Goal: Transaction & Acquisition: Purchase product/service

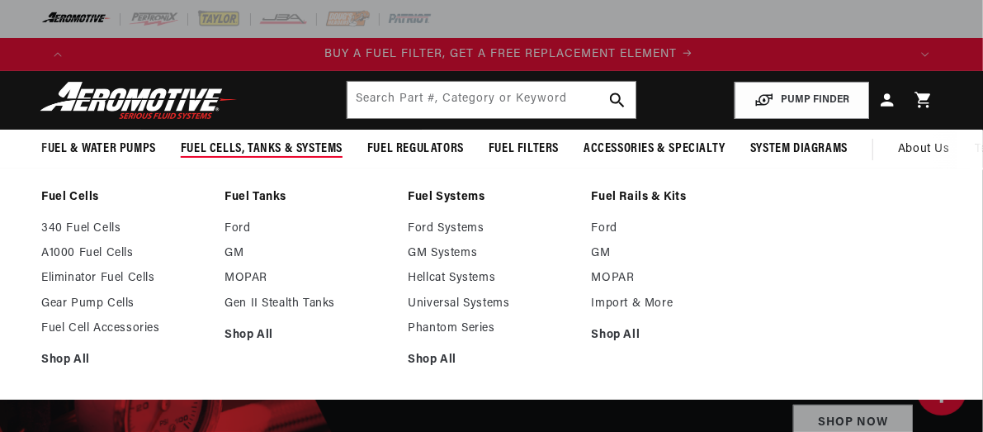
scroll to position [0, 834]
drag, startPoint x: 268, startPoint y: 149, endPoint x: 288, endPoint y: 210, distance: 64.2
click at [288, 169] on details "Fuel Cells, Tanks & Systems Fuel Cells 340 Fuel Cells A1000 Fuel Cells Shop All" at bounding box center [261, 150] width 187 height 40
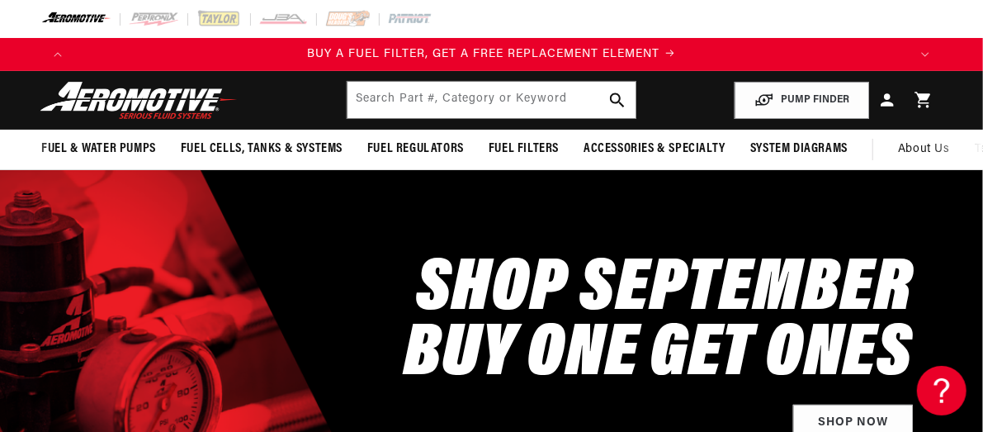
click at [61, 92] on img at bounding box center [138, 100] width 206 height 39
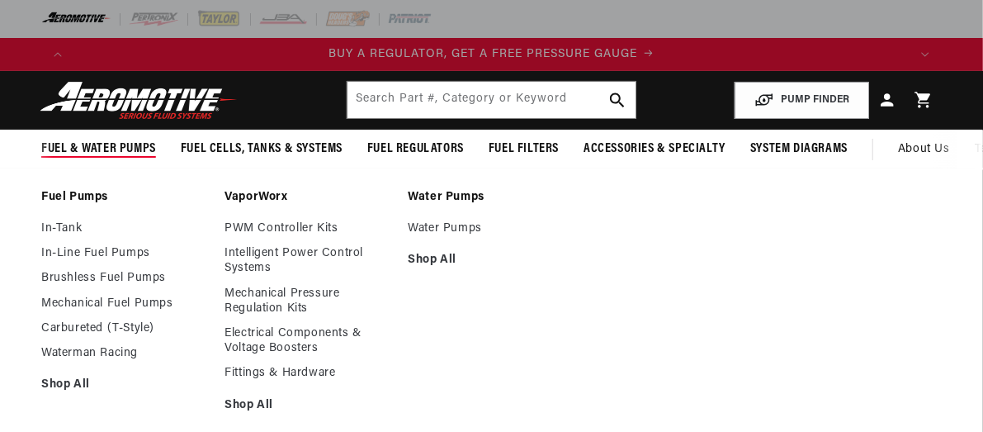
click at [68, 145] on span "Fuel & Water Pumps" at bounding box center [98, 148] width 115 height 17
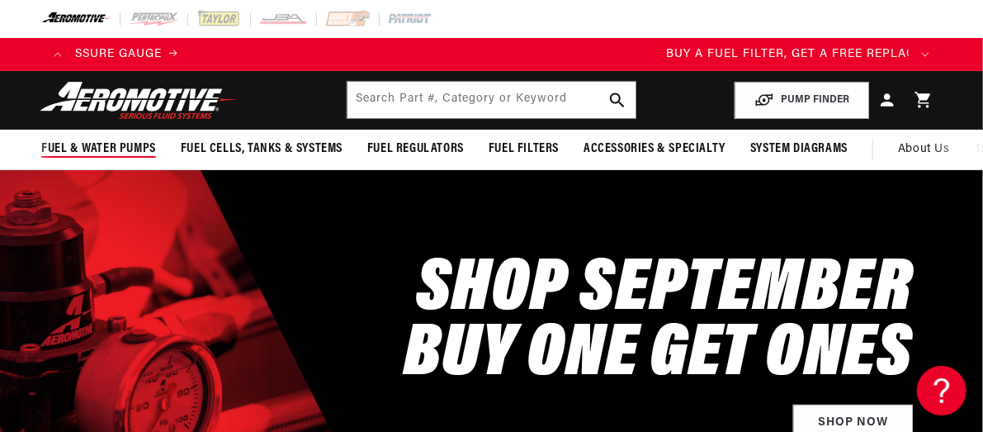
click at [68, 146] on span "Fuel & Water Pumps" at bounding box center [98, 148] width 115 height 17
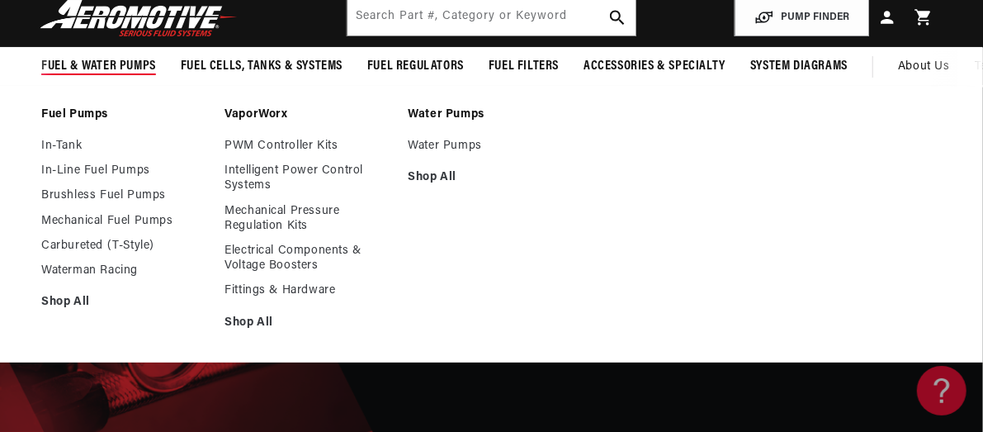
scroll to position [0, 2504]
click at [78, 111] on link "Fuel Pumps" at bounding box center [124, 114] width 167 height 15
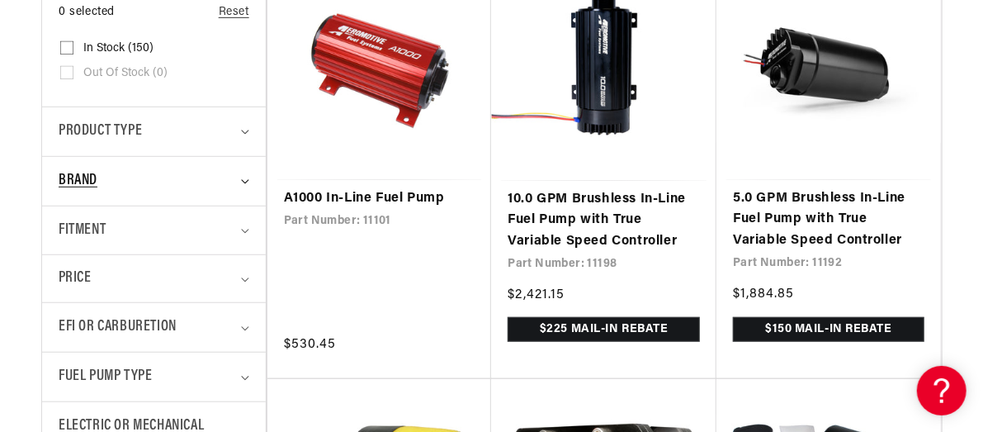
scroll to position [495, 0]
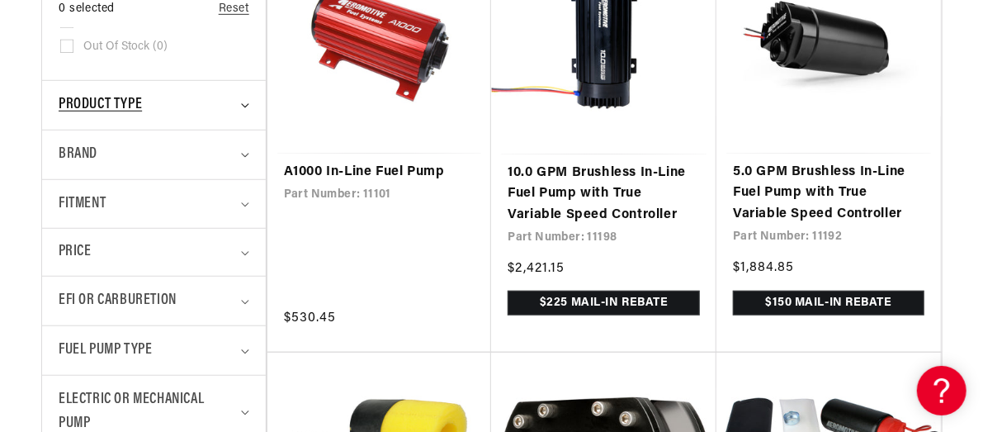
click at [243, 109] on summary "Product type" at bounding box center [154, 105] width 191 height 49
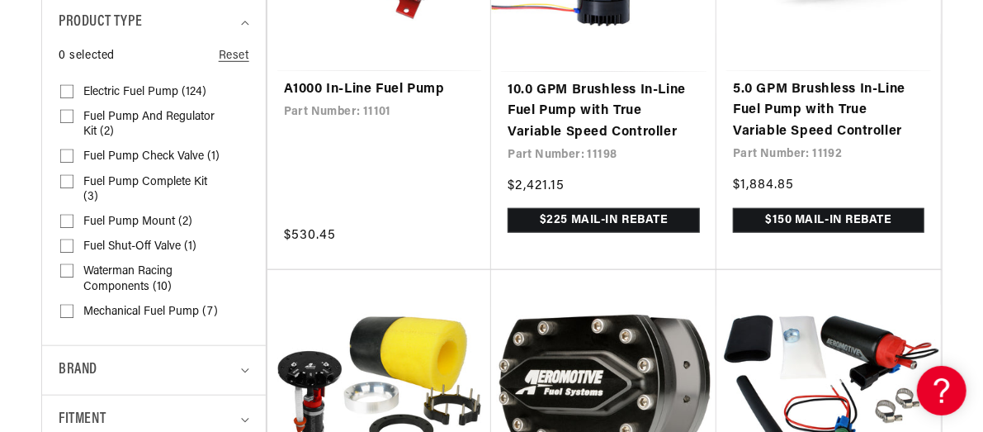
scroll to position [0, 1669]
click at [63, 92] on input "Electric Fuel Pump (124) Electric Fuel Pump (124 products)" at bounding box center [66, 94] width 13 height 13
checkbox input "true"
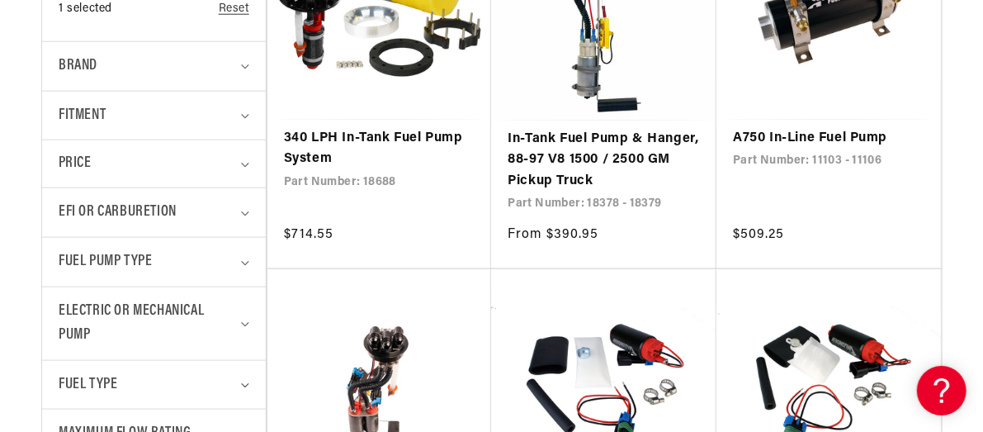
scroll to position [908, 0]
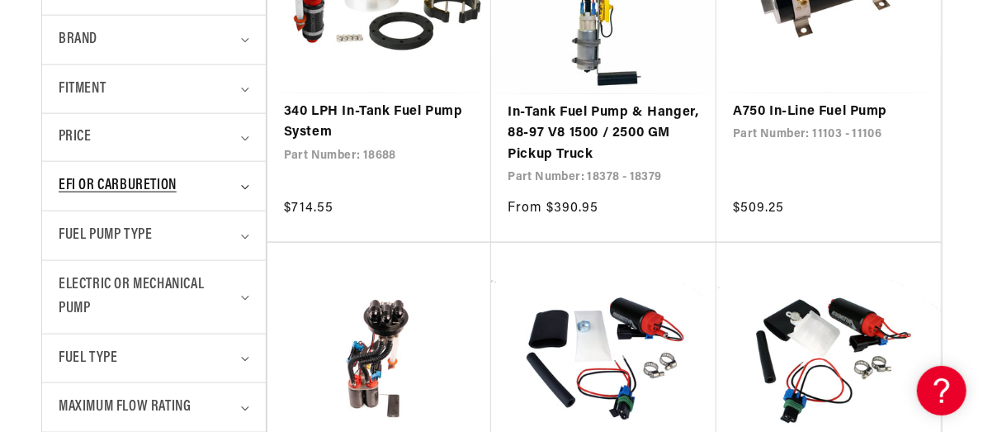
click at [242, 189] on summary "EFI or Carburetion" at bounding box center [154, 186] width 191 height 49
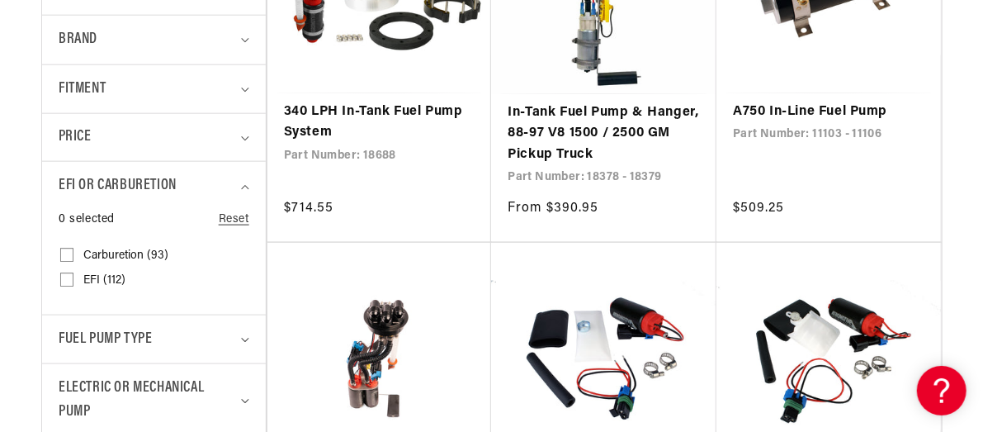
click at [68, 276] on input "EFI (112) EFI (112 products)" at bounding box center [66, 282] width 13 height 13
checkbox input "true"
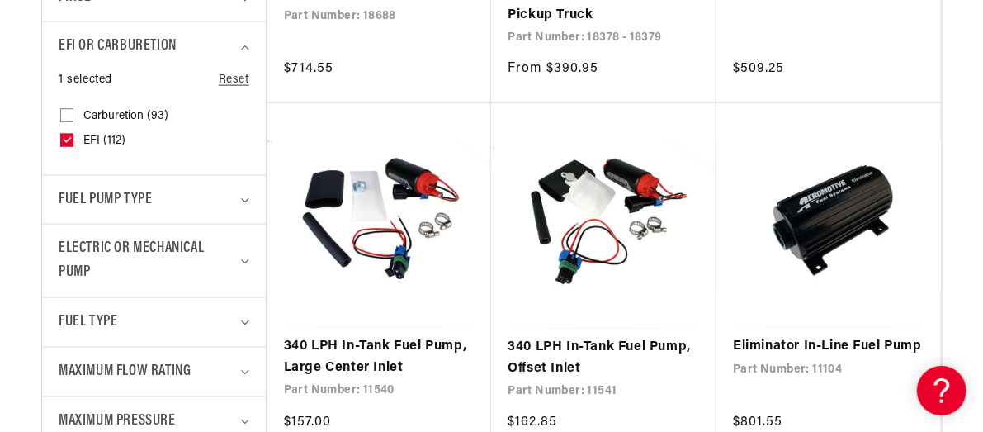
scroll to position [1073, 0]
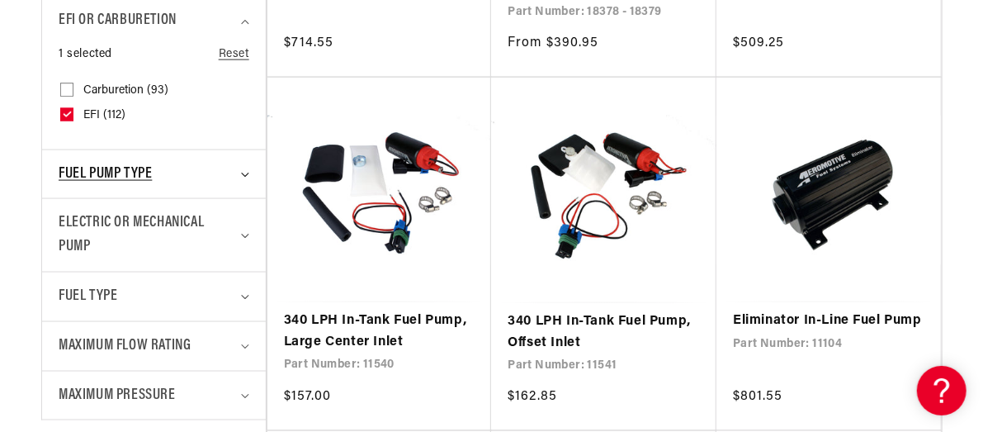
click at [246, 175] on icon "Fuel Pump Type (0 selected)" at bounding box center [245, 174] width 8 height 5
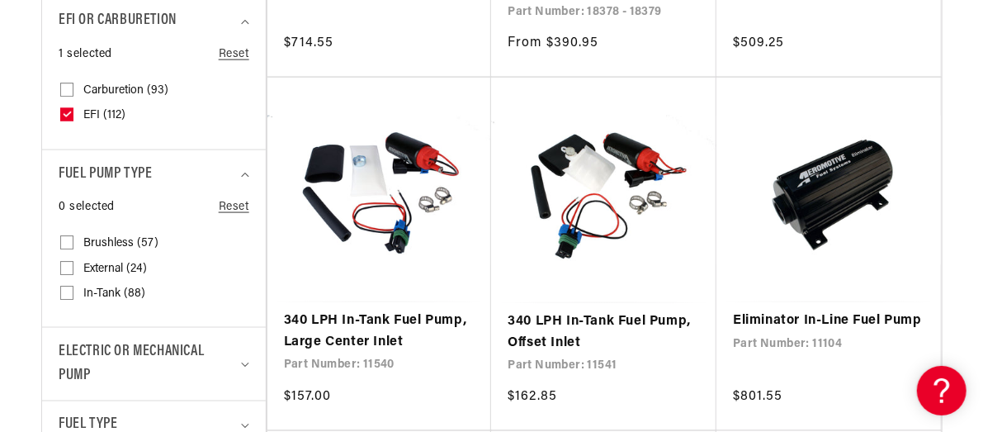
scroll to position [0, 834]
click at [67, 262] on icon at bounding box center [66, 268] width 13 height 13
click at [67, 265] on input "External (24) External (24 products)" at bounding box center [66, 271] width 13 height 13
checkbox input "true"
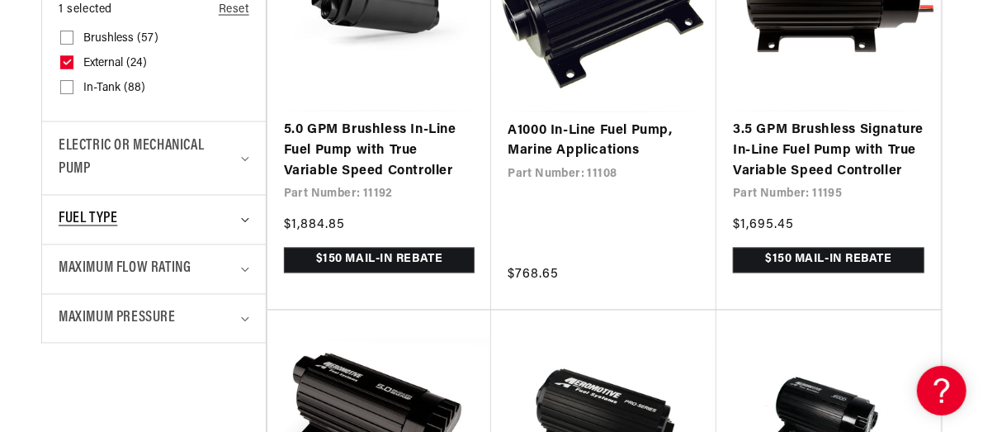
scroll to position [0, 1669]
click at [243, 218] on icon "Fuel Type (0 selected)" at bounding box center [245, 220] width 8 height 5
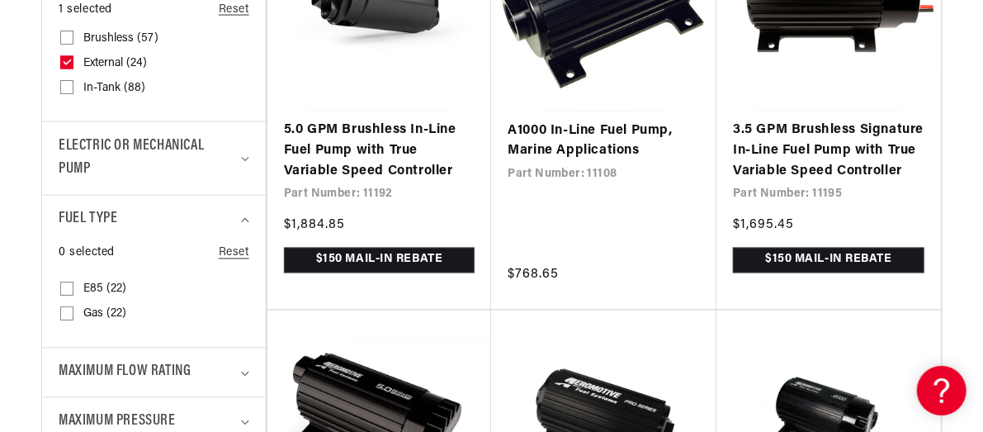
click at [66, 310] on input "Gas (22) Gas (22 products)" at bounding box center [66, 316] width 13 height 13
checkbox input "true"
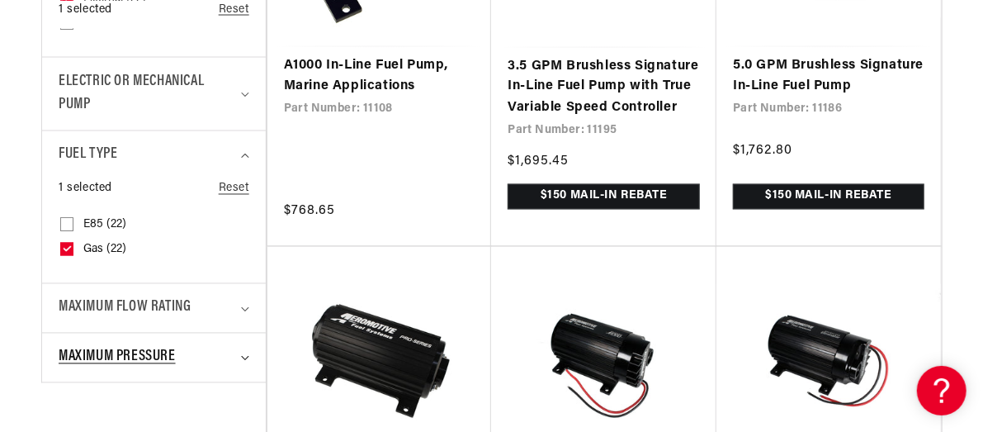
scroll to position [1485, 0]
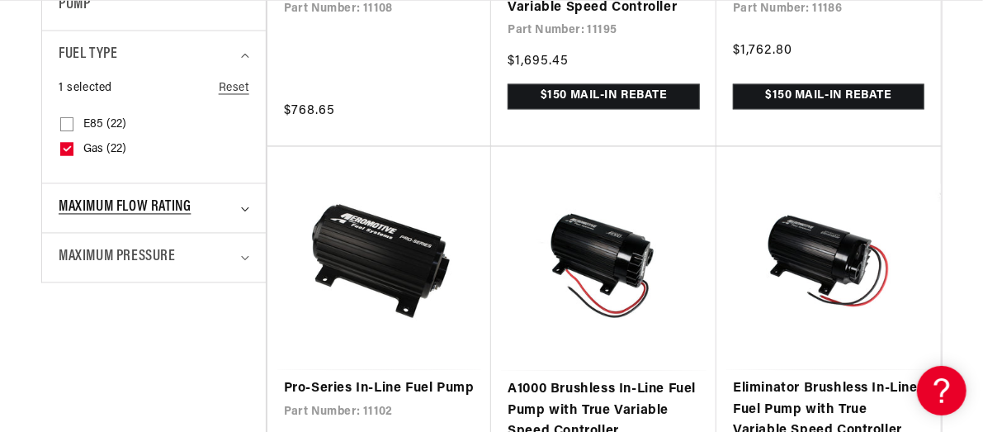
click at [241, 206] on icon "Maximum Flow Rating (0 selected)" at bounding box center [245, 208] width 8 height 5
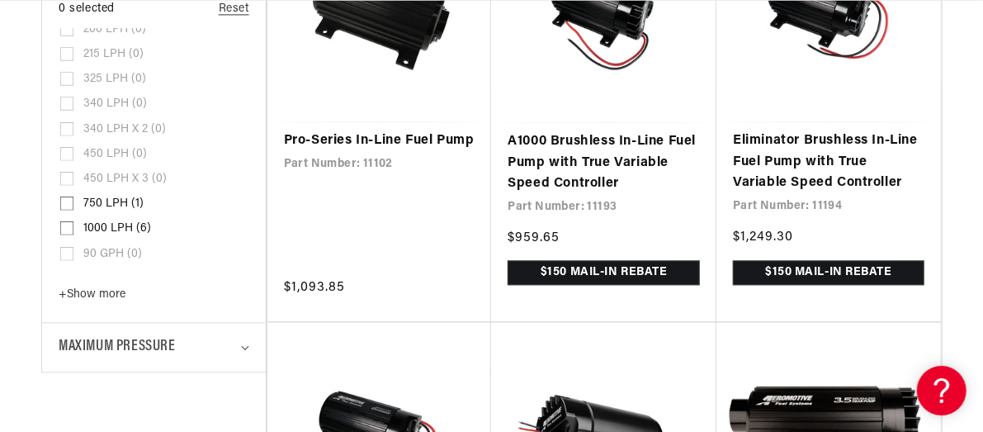
scroll to position [0, 834]
click at [64, 224] on input "1000 LPH (6) 1000 LPH (6 products)" at bounding box center [66, 230] width 13 height 13
checkbox input "true"
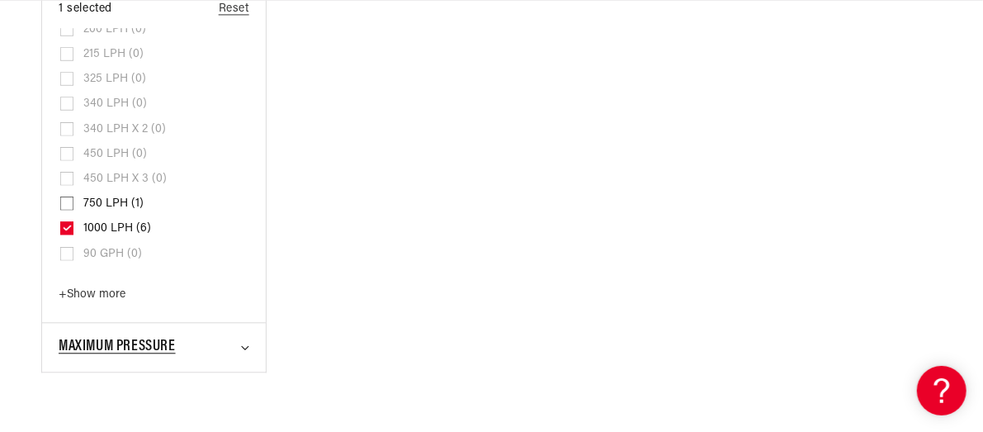
click at [243, 345] on icon "Maximum Pressure (0 selected)" at bounding box center [245, 347] width 8 height 5
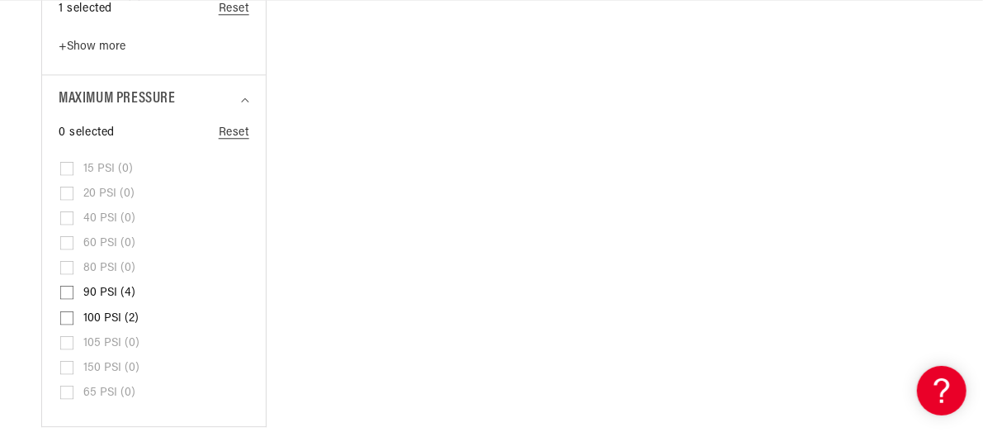
click at [92, 286] on span "90 PSI (4)" at bounding box center [109, 293] width 52 height 15
click at [73, 289] on input "90 PSI (4) 90 PSI (4 products)" at bounding box center [66, 295] width 13 height 13
checkbox input "true"
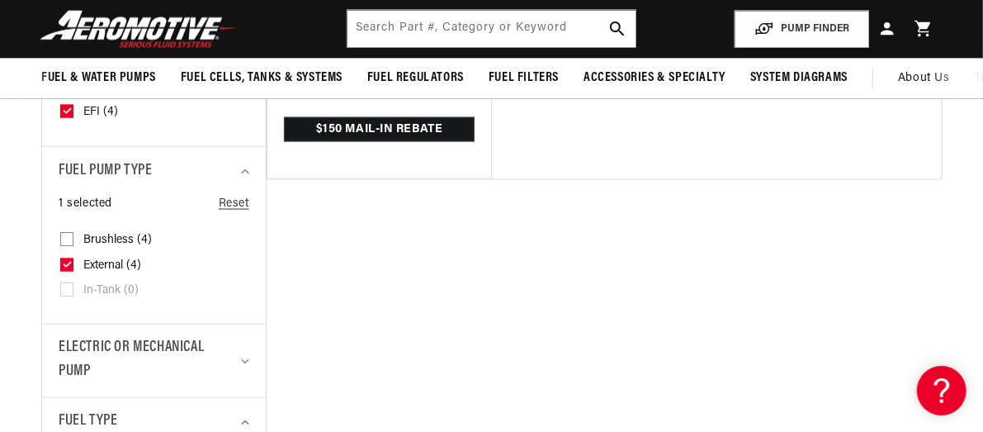
click at [249, 341] on details "Electric or Mechanical Pump 0 selected Reset Electric or Mechanical Pump Electr…" at bounding box center [154, 360] width 224 height 73
click at [241, 359] on icon "Electric or Mechanical Pump (0 selected)" at bounding box center [245, 361] width 8 height 5
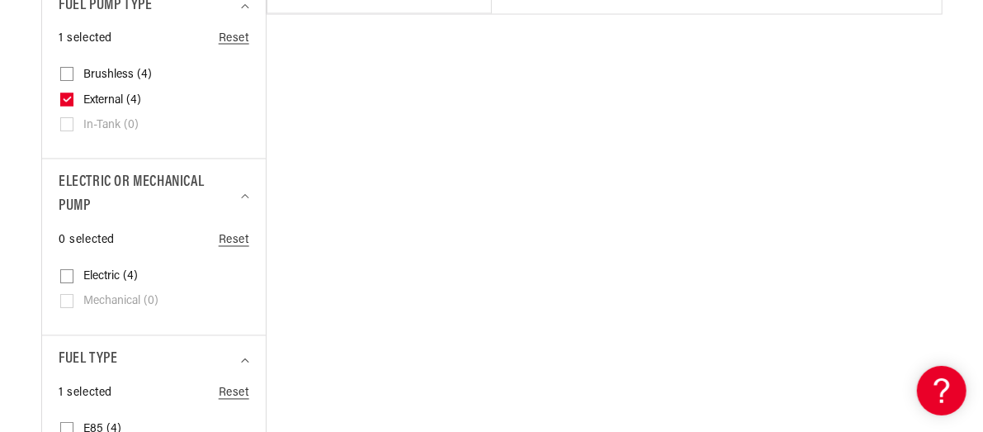
click at [89, 270] on span "Electric (4)" at bounding box center [110, 277] width 54 height 15
click at [73, 273] on input "Electric (4) Electric (4 products)" at bounding box center [66, 279] width 13 height 13
checkbox input "true"
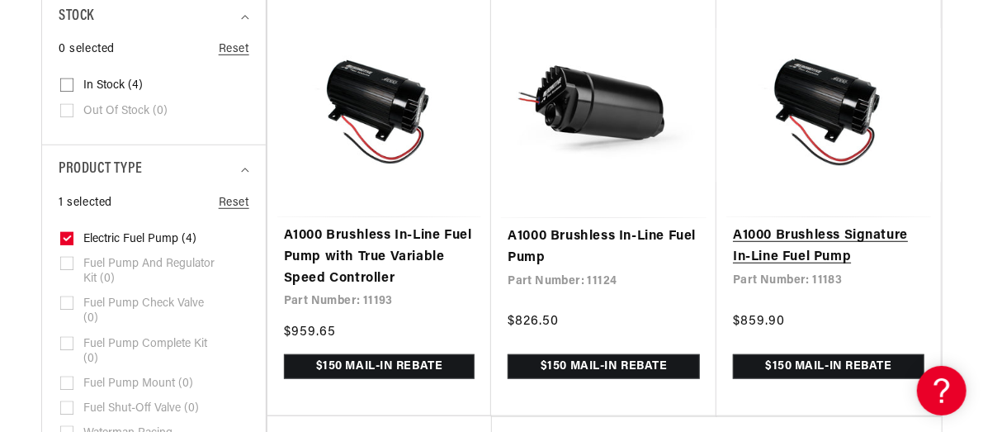
click at [802, 235] on link "A1000 Brushless Signature In-Line Fuel Pump" at bounding box center [828, 246] width 191 height 42
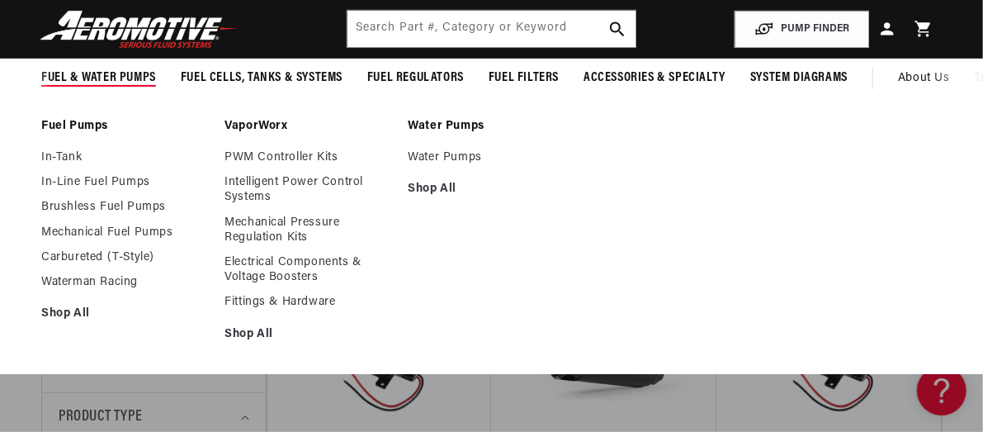
click at [66, 121] on link "Fuel Pumps" at bounding box center [124, 126] width 167 height 15
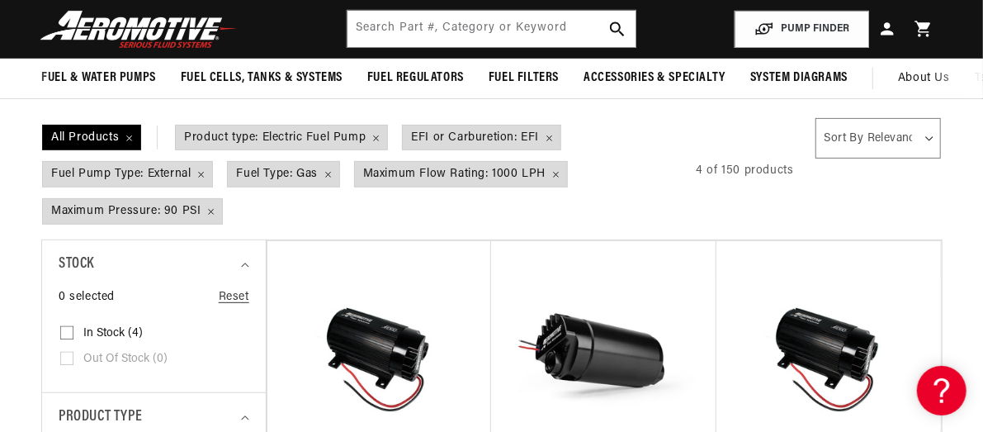
scroll to position [0, 834]
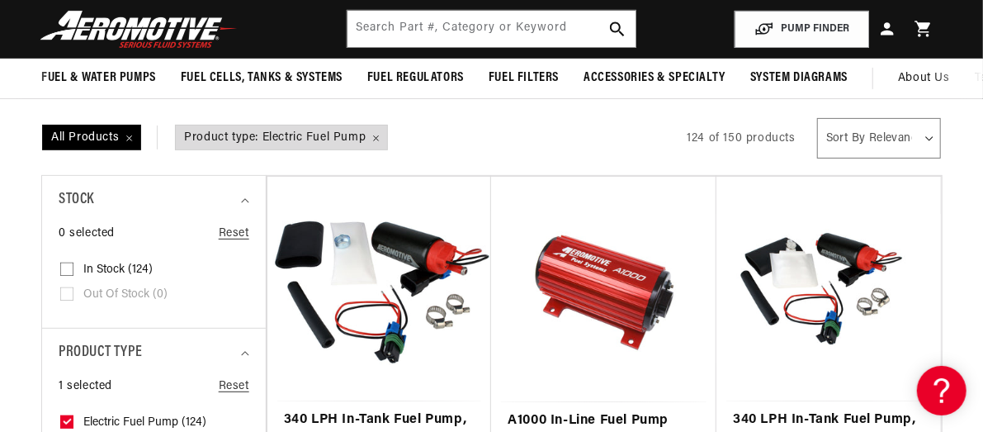
scroll to position [0, 1669]
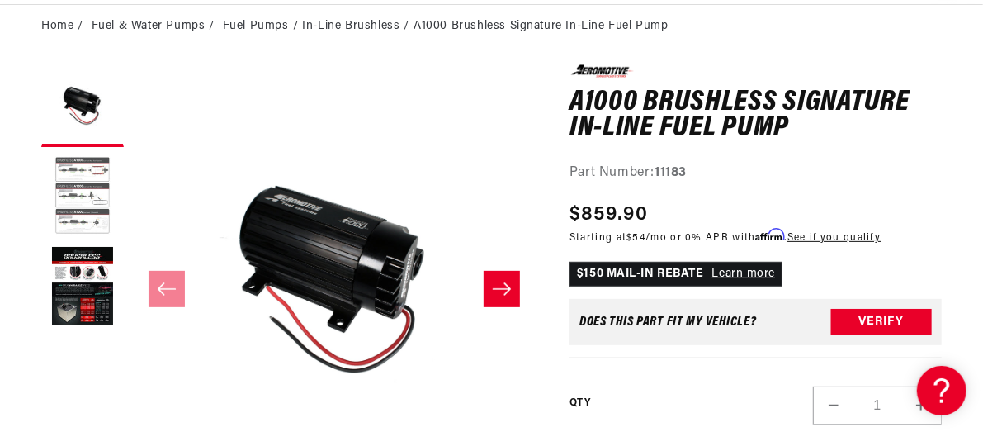
click at [84, 179] on button "Load image 2 in gallery view" at bounding box center [82, 196] width 83 height 83
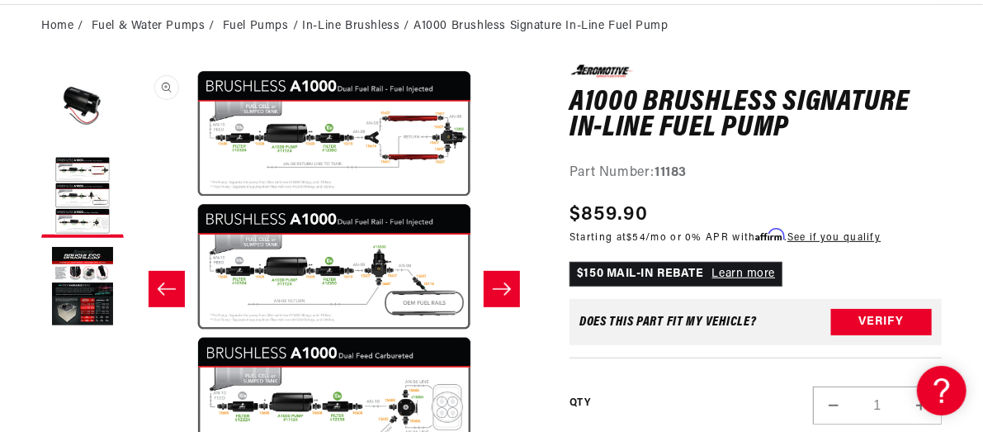
scroll to position [0, 1669]
click at [87, 280] on button "Load image 3 in gallery view" at bounding box center [82, 287] width 83 height 83
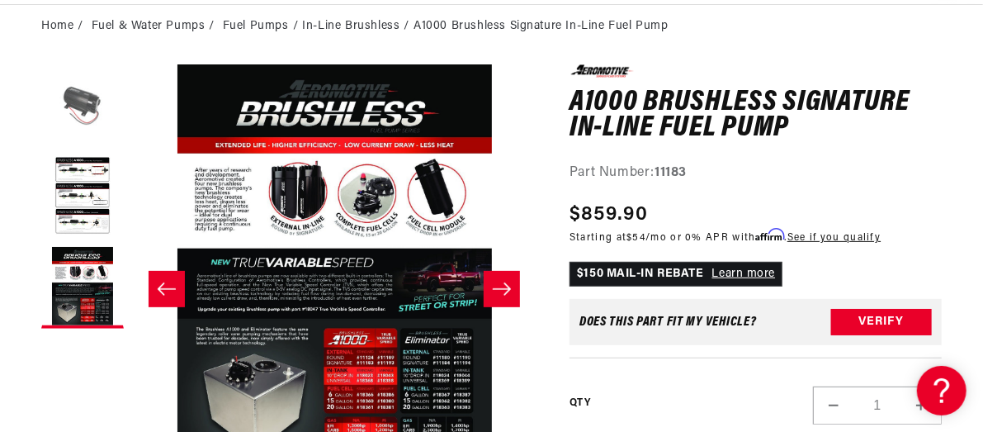
scroll to position [0, 2504]
click at [66, 100] on button "Load image 1 in gallery view" at bounding box center [82, 105] width 83 height 83
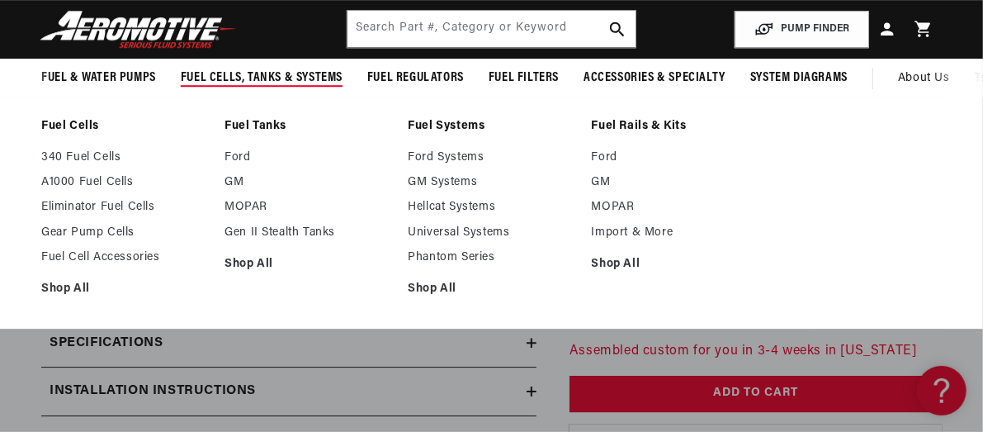
scroll to position [2355, 0]
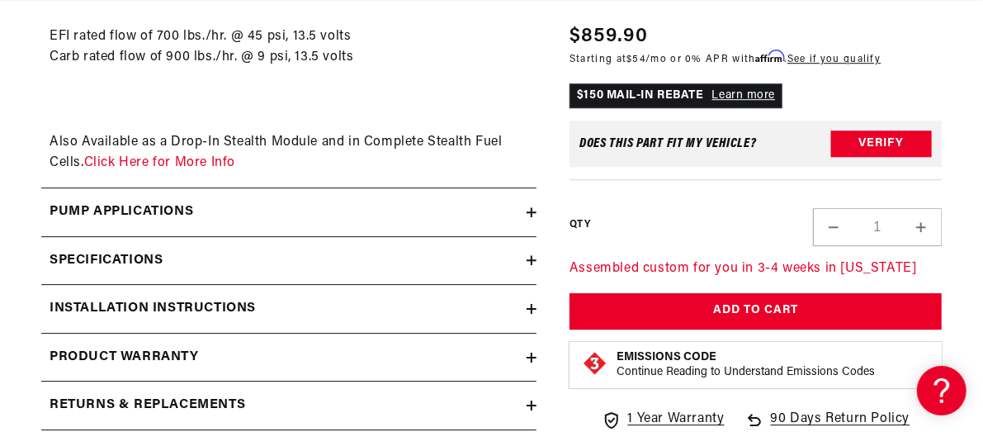
click at [531, 212] on icon at bounding box center [532, 212] width 10 height 0
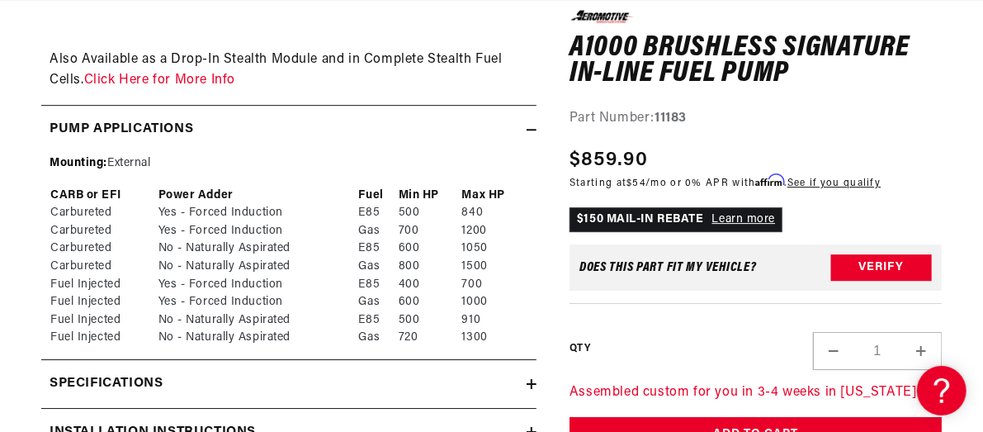
scroll to position [0, 834]
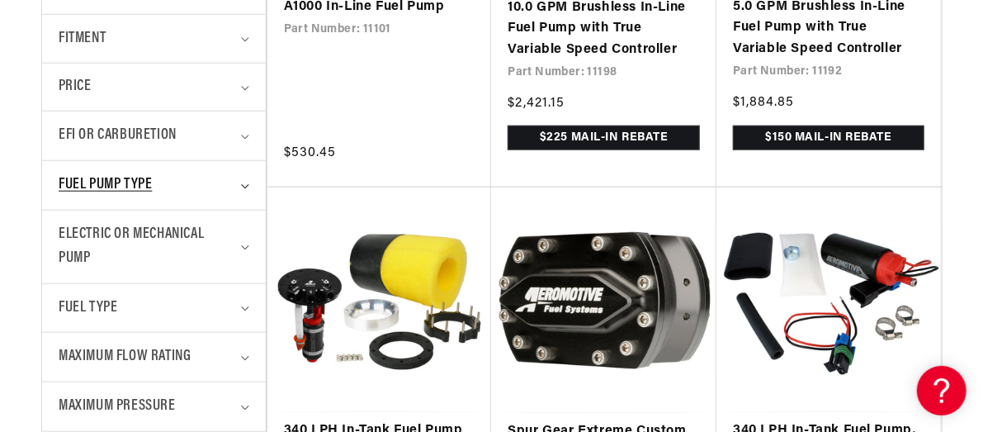
scroll to position [0, 2504]
click at [245, 135] on icon "EFI or Carburetion (0 selected)" at bounding box center [245, 137] width 8 height 5
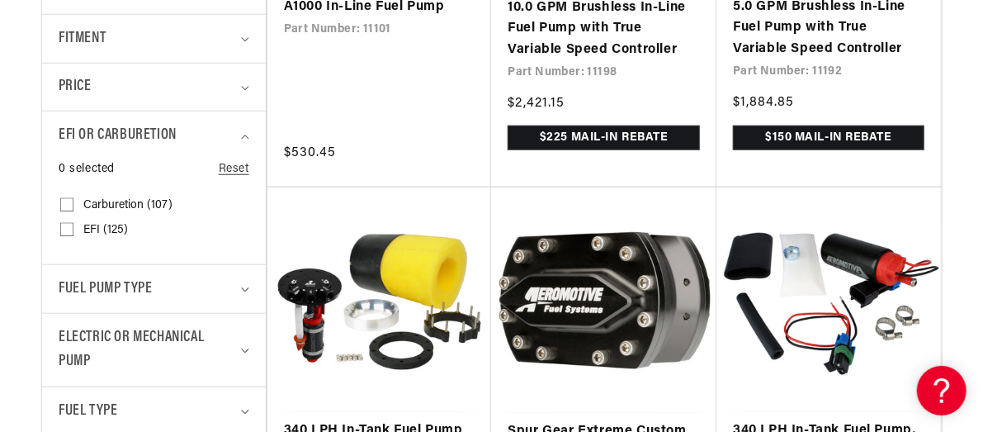
click at [92, 229] on span "EFI (125)" at bounding box center [105, 230] width 45 height 15
click at [73, 229] on input "EFI (125) EFI (125 products)" at bounding box center [66, 232] width 13 height 13
checkbox input "true"
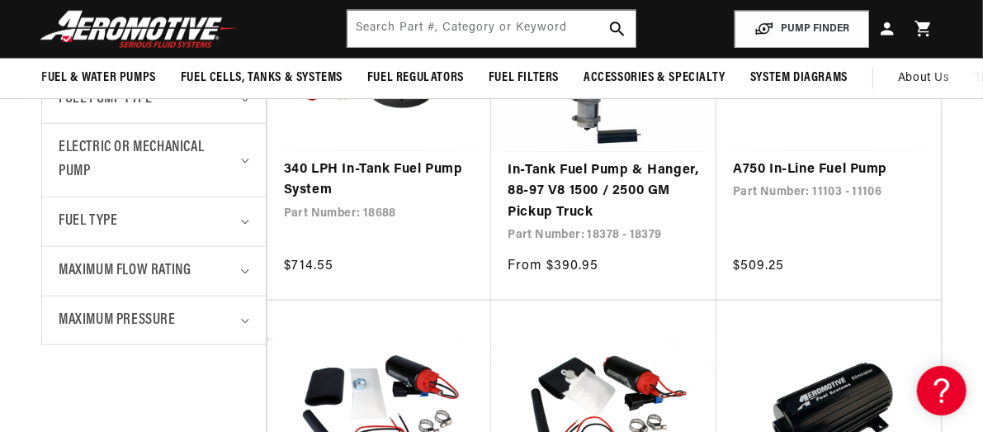
scroll to position [825, 0]
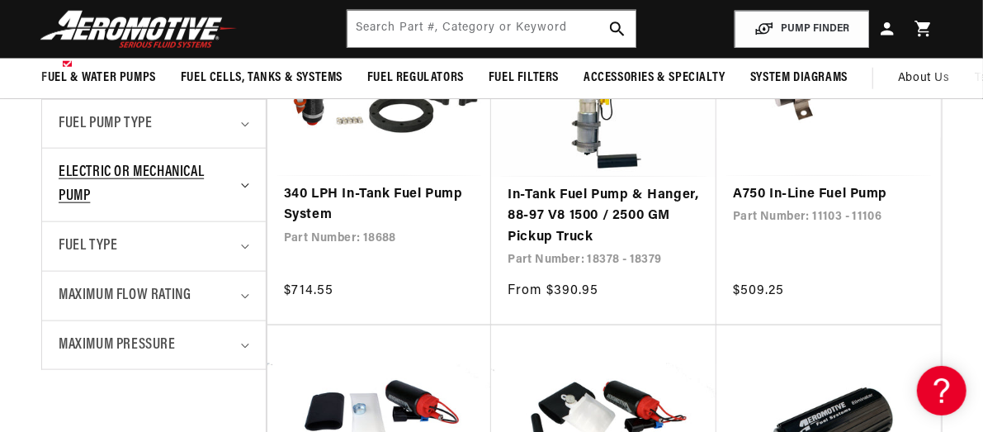
click at [244, 183] on icon "Electric or Mechanical Pump (0 selected)" at bounding box center [245, 185] width 8 height 5
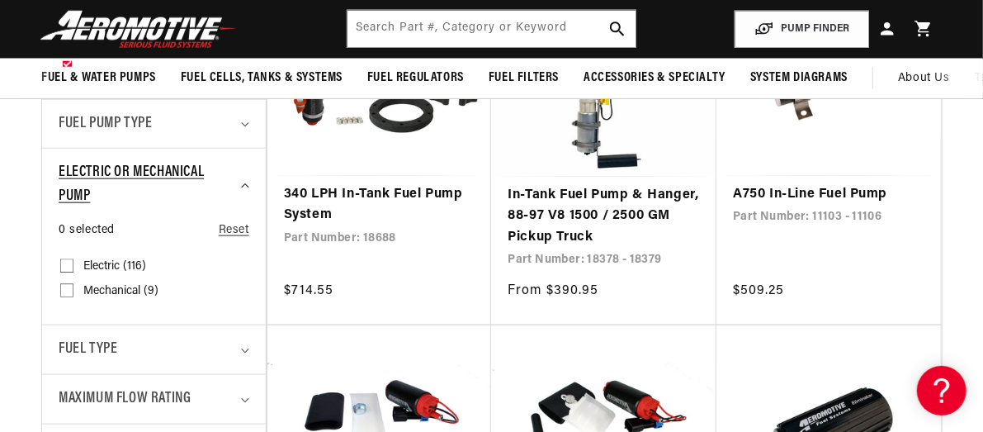
scroll to position [0, 834]
click at [98, 267] on span "Electric (116)" at bounding box center [114, 266] width 63 height 15
click at [73, 267] on input "Electric (116) Electric (116 products)" at bounding box center [66, 268] width 13 height 13
checkbox input "true"
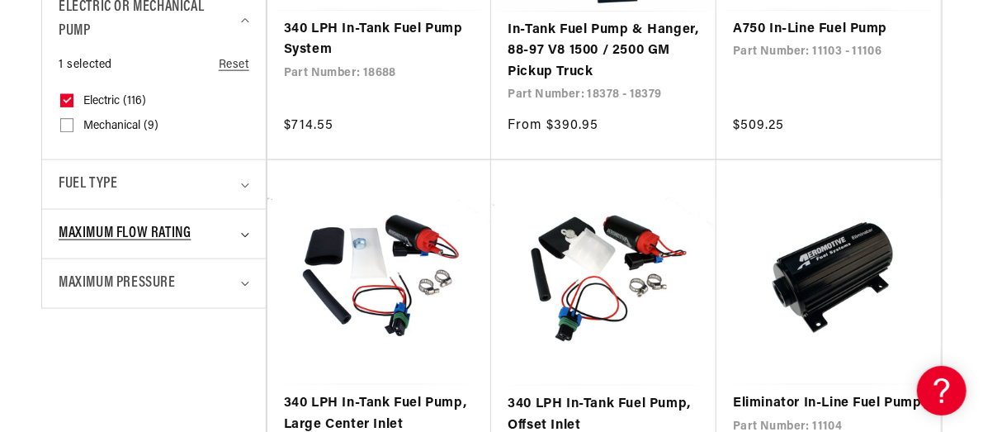
scroll to position [0, 1669]
click at [244, 233] on icon "Maximum Flow Rating (0 selected)" at bounding box center [245, 235] width 8 height 5
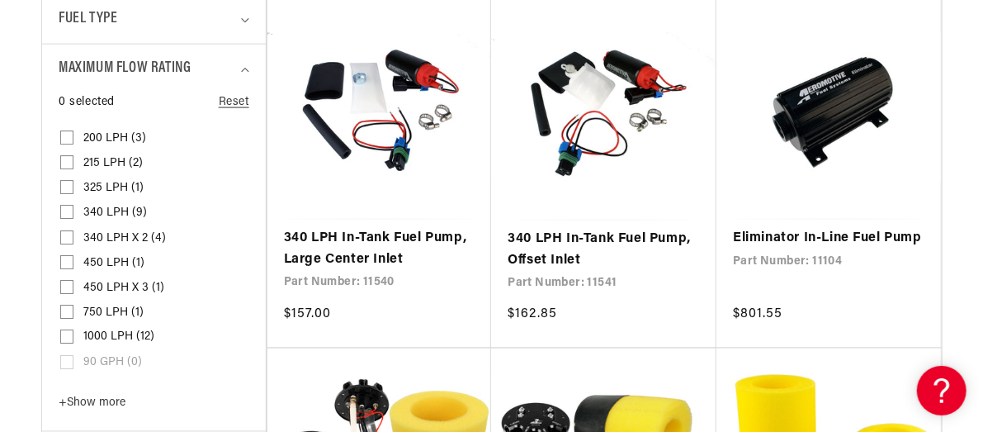
scroll to position [0, 2504]
click at [99, 331] on span "1000 LPH (12)" at bounding box center [118, 337] width 71 height 15
click at [73, 333] on input "1000 LPH (12) 1000 LPH (12 products)" at bounding box center [66, 339] width 13 height 13
checkbox input "true"
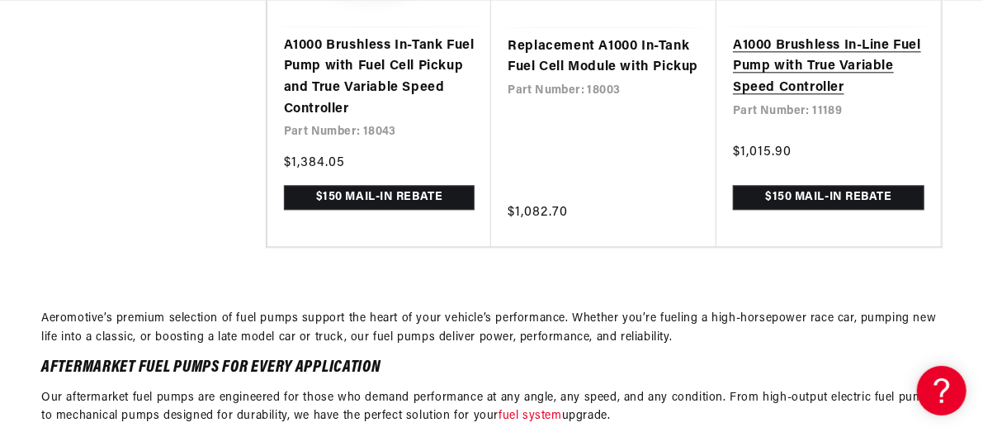
click at [792, 57] on link "A1000 Brushless In-Line Fuel Pump with True Variable Speed Controller" at bounding box center [828, 67] width 191 height 64
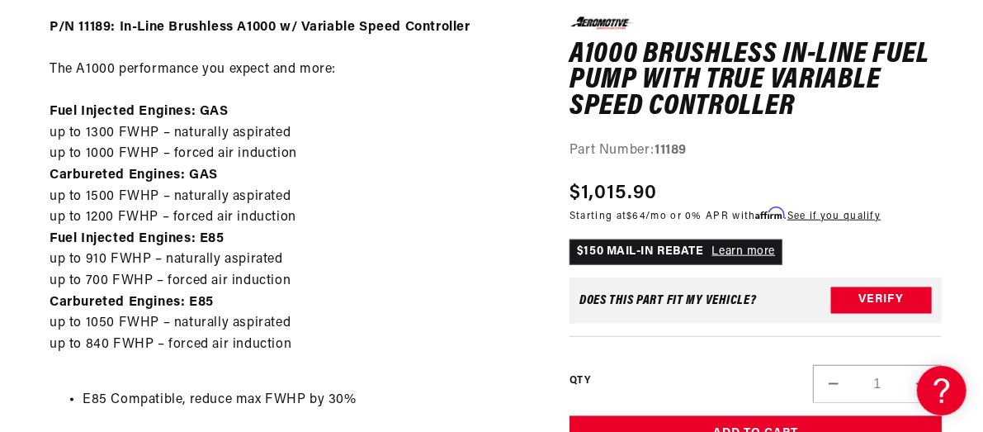
scroll to position [0, 1669]
